Goal: Ask a question

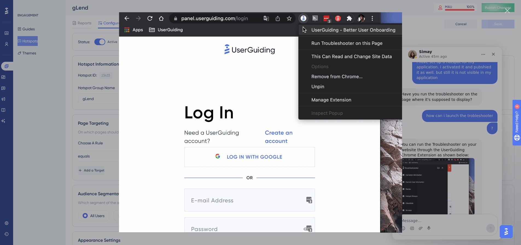
click at [433, 34] on div "Intercom messenger" at bounding box center [260, 122] width 521 height 245
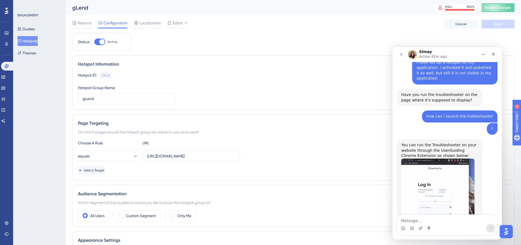
scroll to position [158, 0]
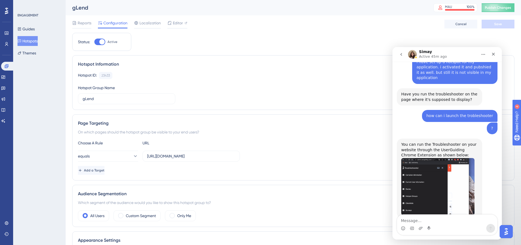
click at [434, 165] on img "Simay says…" at bounding box center [437, 186] width 73 height 57
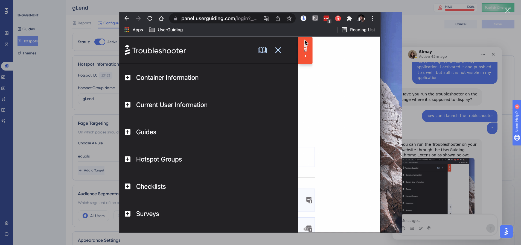
click at [425, 56] on div "Intercom messenger" at bounding box center [260, 122] width 521 height 245
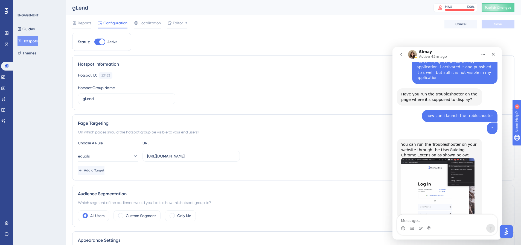
click at [416, 158] on img "Simay says…" at bounding box center [437, 186] width 73 height 57
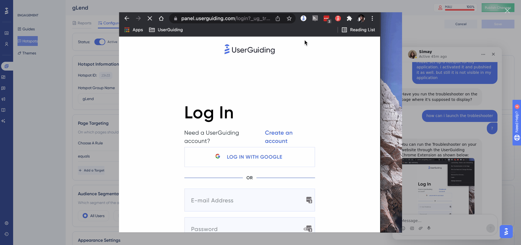
click at [220, 123] on img "Close" at bounding box center [260, 122] width 283 height 220
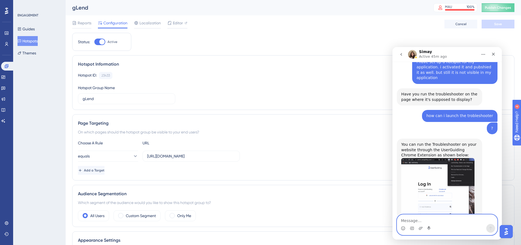
click at [424, 220] on textarea "Message…" at bounding box center [447, 219] width 100 height 9
type textarea "when i click on the troubleshooter , i do not see the menu"
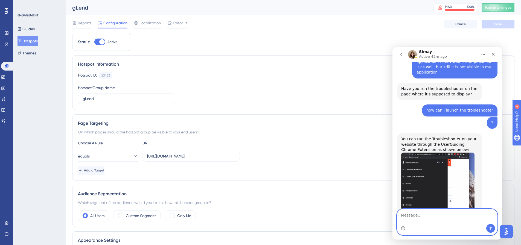
scroll to position [180, 0]
